Goal: Transaction & Acquisition: Purchase product/service

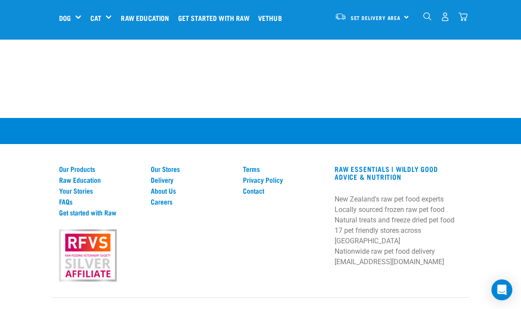
scroll to position [529, 0]
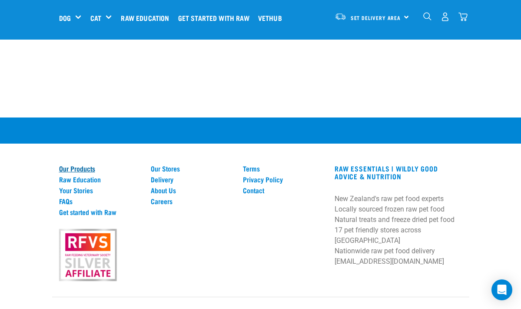
click at [82, 164] on link "Our Products" at bounding box center [100, 168] width 82 height 8
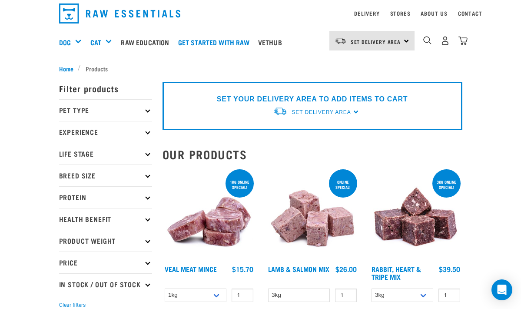
scroll to position [21, 0]
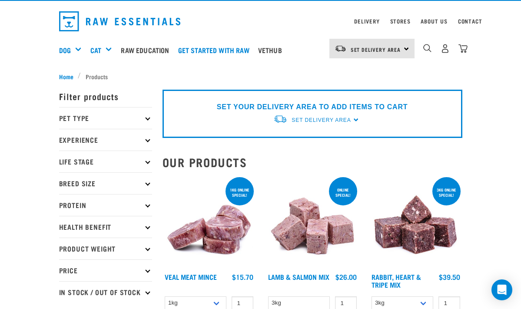
click at [149, 180] on p "Breed Size" at bounding box center [105, 183] width 93 height 22
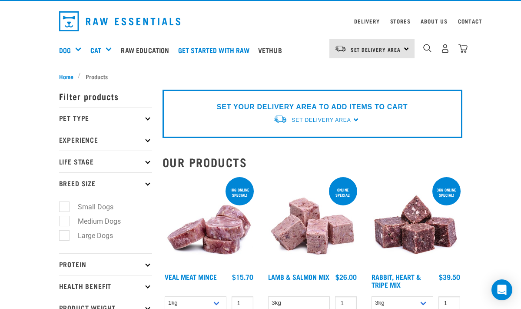
click at [64, 205] on label "Small Dogs" at bounding box center [90, 206] width 53 height 11
click at [64, 205] on input "Small Dogs" at bounding box center [62, 206] width 6 height 6
checkbox input "true"
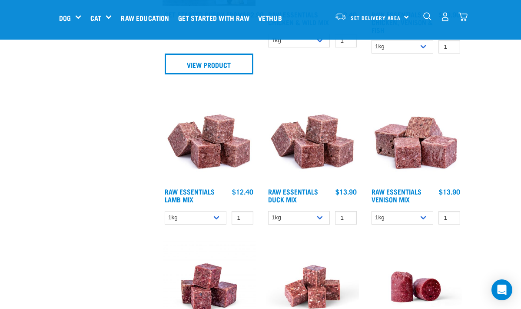
scroll to position [546, 0]
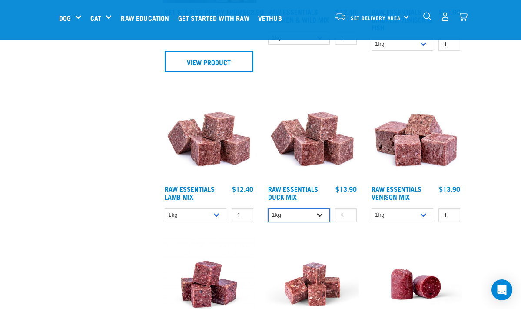
select select "442098"
select select "712"
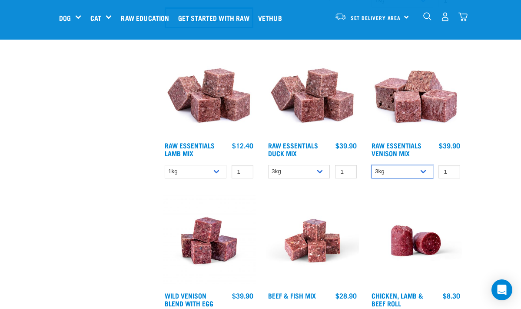
scroll to position [605, 0]
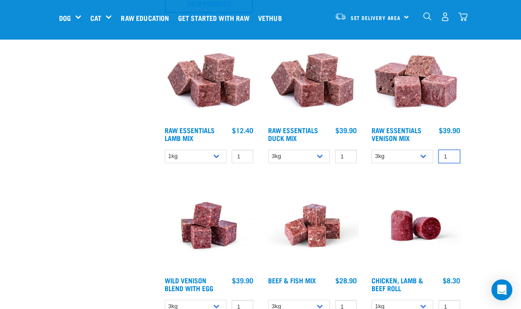
click at [447, 157] on input "1" at bounding box center [450, 156] width 22 height 13
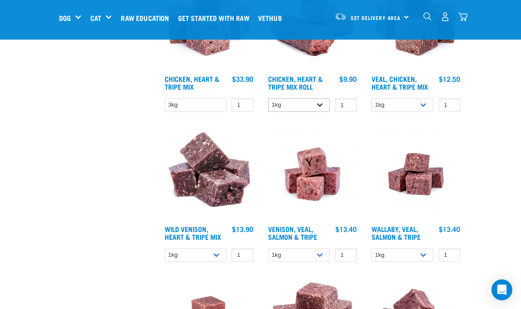
scroll to position [1106, 0]
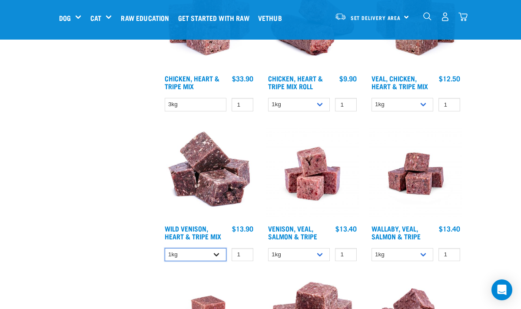
select select "763"
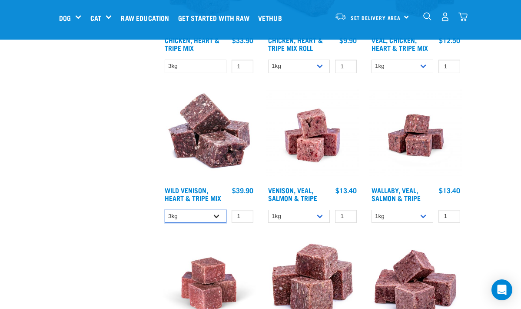
scroll to position [1146, 0]
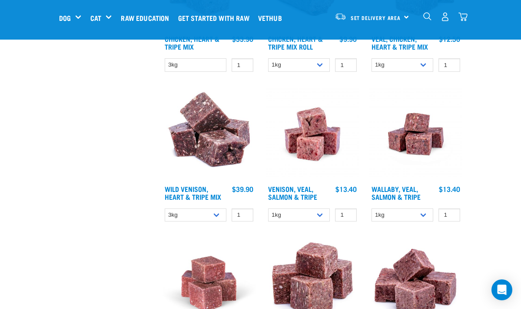
click at [464, 17] on img "dropdown navigation" at bounding box center [463, 16] width 9 height 9
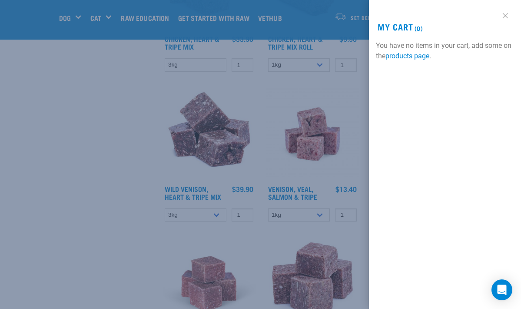
click at [504, 13] on link at bounding box center [506, 16] width 14 height 14
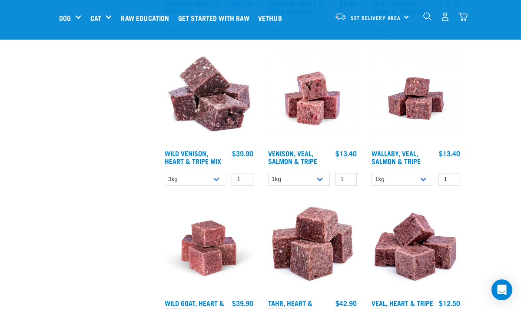
scroll to position [1182, 0]
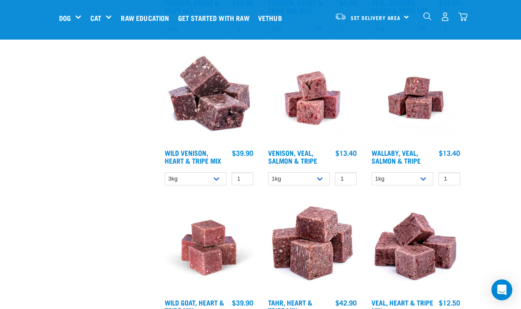
click at [196, 162] on h4 "Wild Venison, Heart & Tripe Mix" at bounding box center [196, 157] width 62 height 17
click at [196, 157] on link "Wild Venison, Heart & Tripe Mix" at bounding box center [193, 156] width 57 height 12
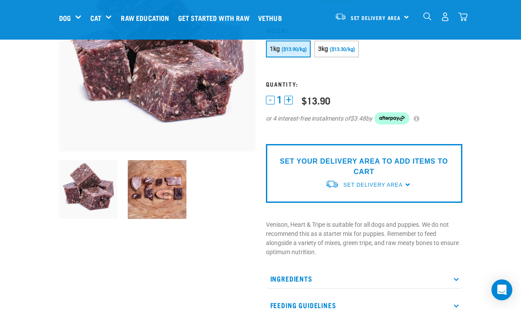
scroll to position [110, 0]
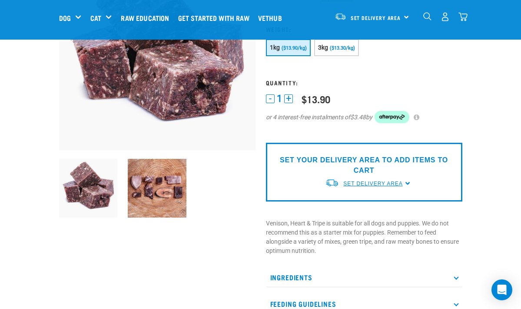
click at [384, 181] on span "Set Delivery Area" at bounding box center [373, 183] width 59 height 6
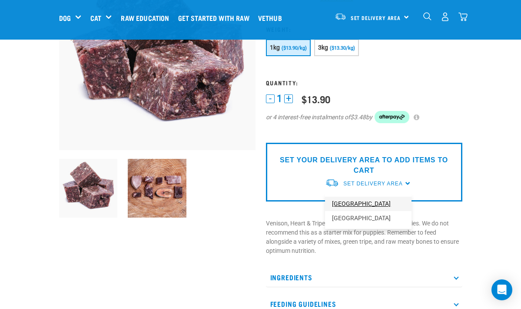
click at [364, 200] on link "[GEOGRAPHIC_DATA]" at bounding box center [368, 204] width 87 height 14
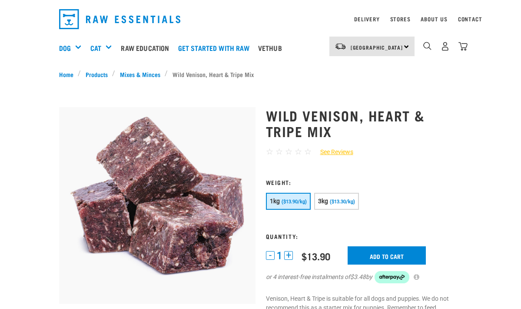
scroll to position [23, 0]
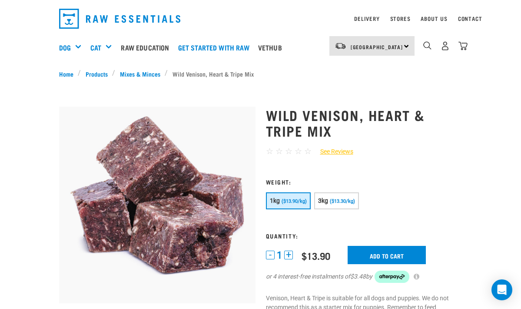
click at [290, 251] on button "+" at bounding box center [288, 254] width 9 height 9
click at [269, 251] on button "-" at bounding box center [270, 254] width 9 height 9
click at [344, 195] on button "3kg ($13.30/kg)" at bounding box center [336, 200] width 45 height 17
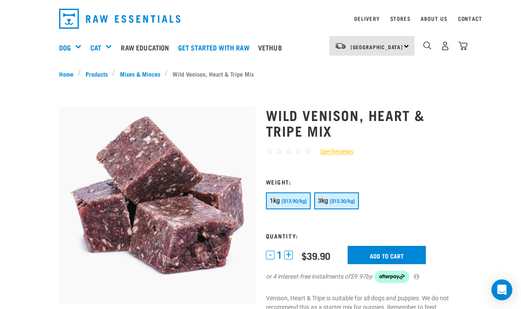
click at [297, 198] on span "($13.90/kg)" at bounding box center [294, 201] width 25 height 6
click at [382, 251] on input "Add to cart" at bounding box center [387, 255] width 78 height 18
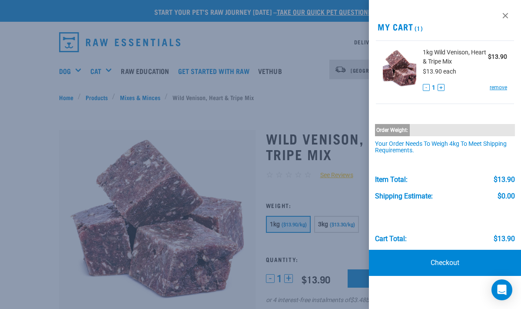
scroll to position [0, 0]
click at [505, 13] on link at bounding box center [506, 16] width 14 height 14
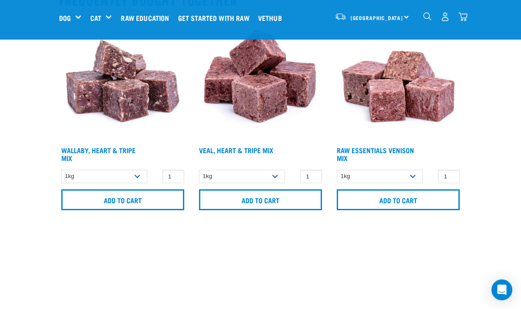
scroll to position [453, 0]
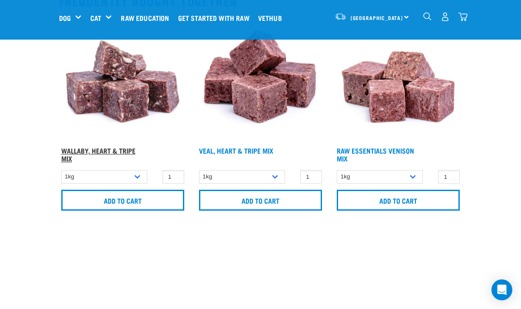
click at [112, 148] on link "Wallaby, Heart & Tripe Mix" at bounding box center [98, 154] width 74 height 12
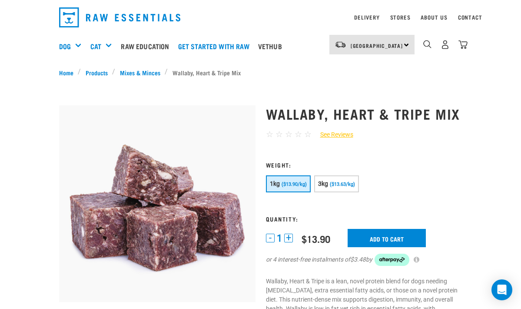
scroll to position [28, 0]
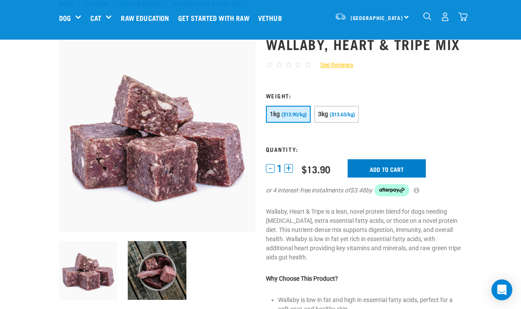
click at [384, 177] on input "Add to cart" at bounding box center [387, 168] width 78 height 18
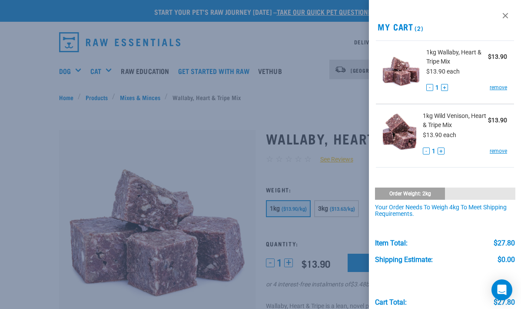
scroll to position [0, 0]
click at [505, 14] on link at bounding box center [506, 16] width 14 height 14
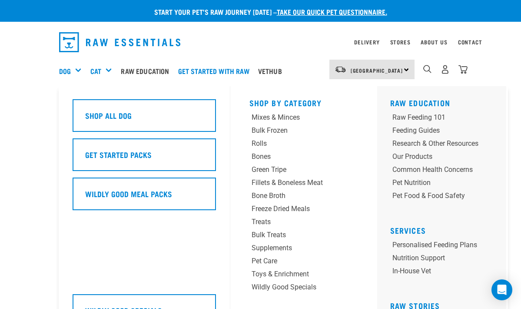
click at [78, 68] on div "Dog" at bounding box center [73, 70] width 29 height 35
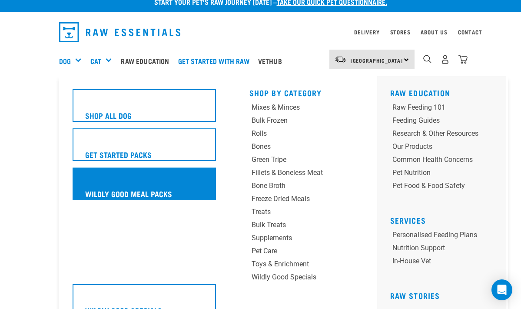
scroll to position [10, 0]
click at [104, 184] on div "Wildly Good Meal Packs" at bounding box center [145, 183] width 144 height 33
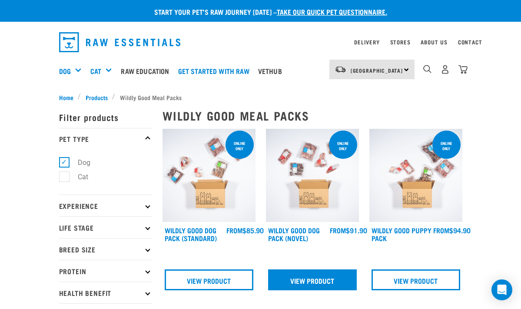
click at [302, 276] on link "View Product" at bounding box center [312, 279] width 89 height 21
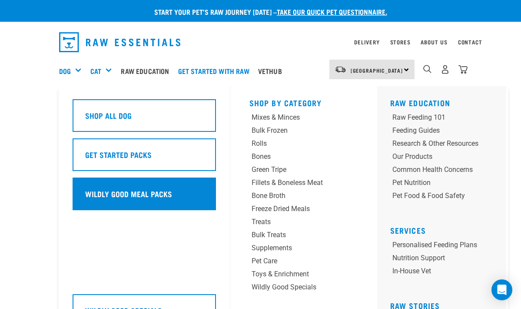
click at [109, 188] on h5 "Wildly Good Meal Packs" at bounding box center [128, 193] width 87 height 11
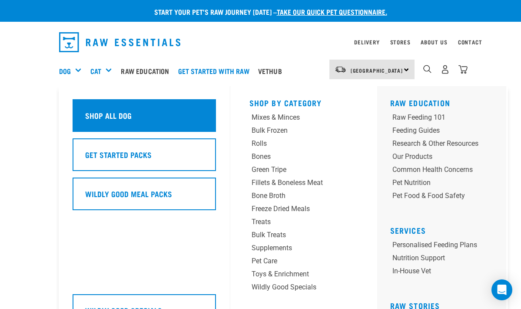
click at [106, 111] on div "Shop All Dog" at bounding box center [145, 115] width 144 height 33
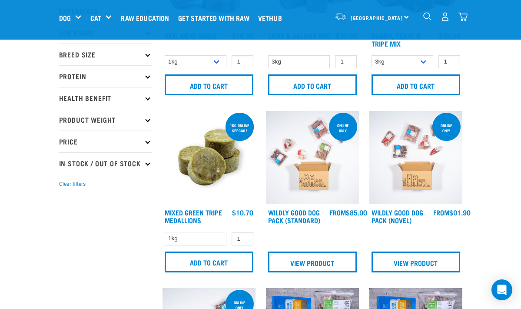
scroll to position [137, 0]
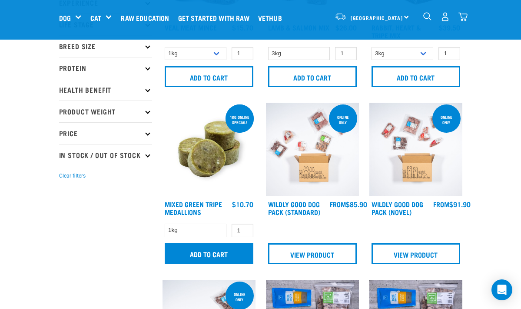
click at [219, 259] on input "Add to cart" at bounding box center [209, 253] width 89 height 21
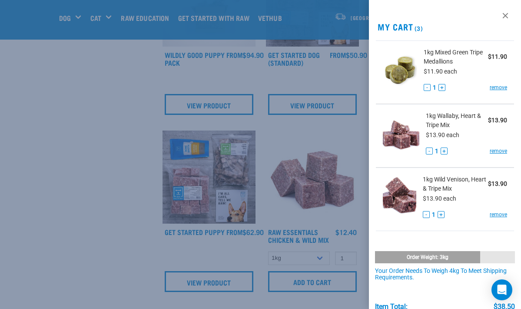
scroll to position [463, 0]
click at [506, 13] on link at bounding box center [506, 16] width 14 height 14
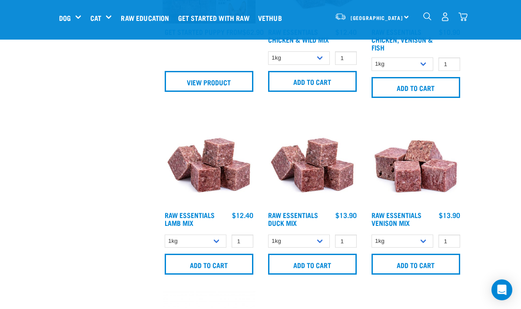
scroll to position [664, 0]
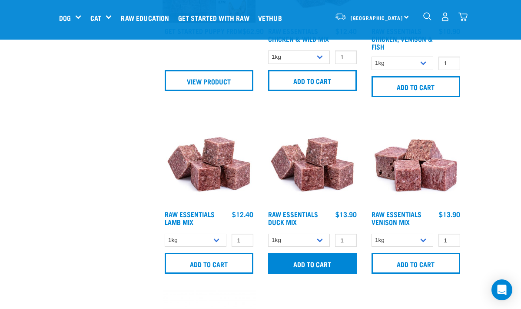
click at [314, 268] on input "Add to cart" at bounding box center [312, 263] width 89 height 21
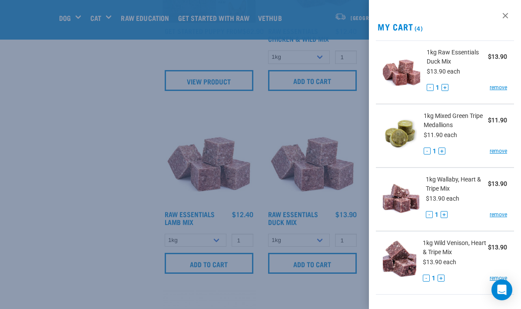
click at [290, 132] on div at bounding box center [260, 154] width 521 height 309
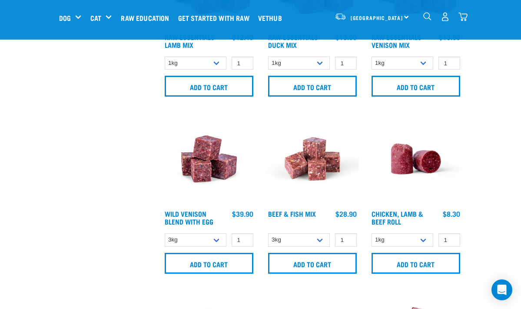
scroll to position [842, 0]
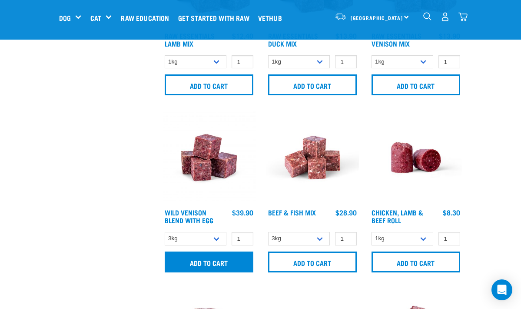
click at [207, 265] on input "Add to cart" at bounding box center [209, 261] width 89 height 21
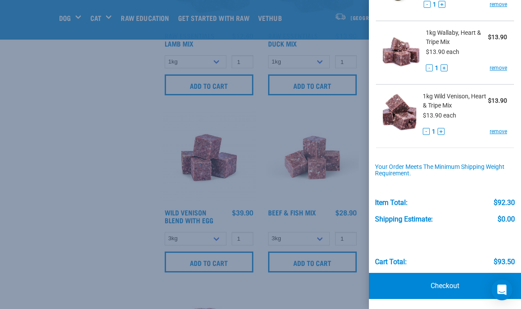
scroll to position [210, 0]
click at [447, 284] on link "Checkout" at bounding box center [445, 286] width 152 height 26
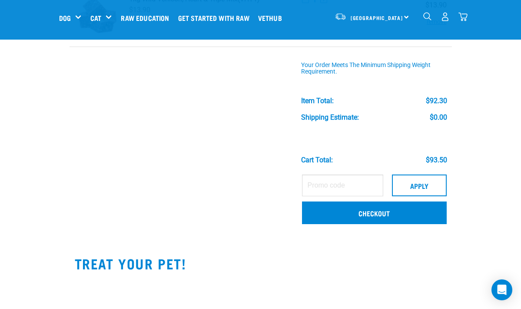
scroll to position [324, 0]
